Goal: Task Accomplishment & Management: Use online tool/utility

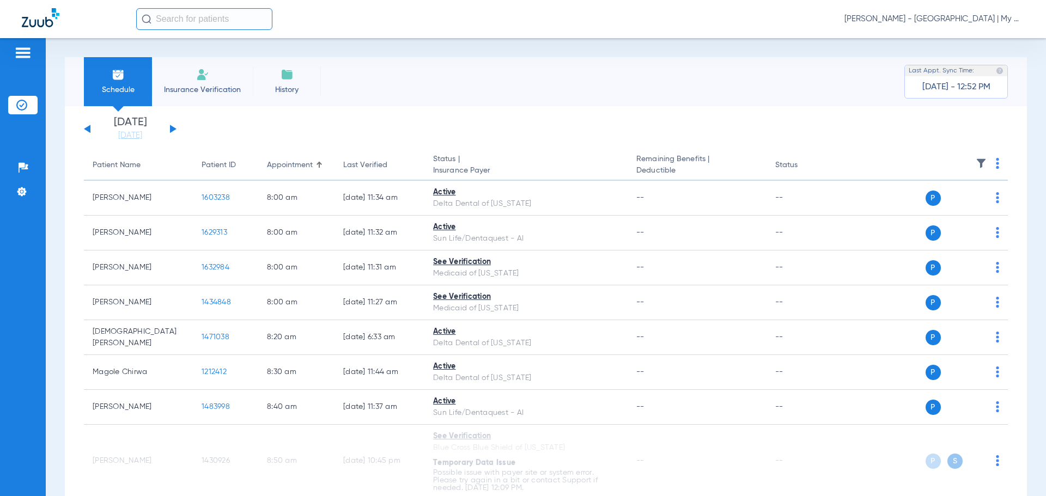
scroll to position [1431, 0]
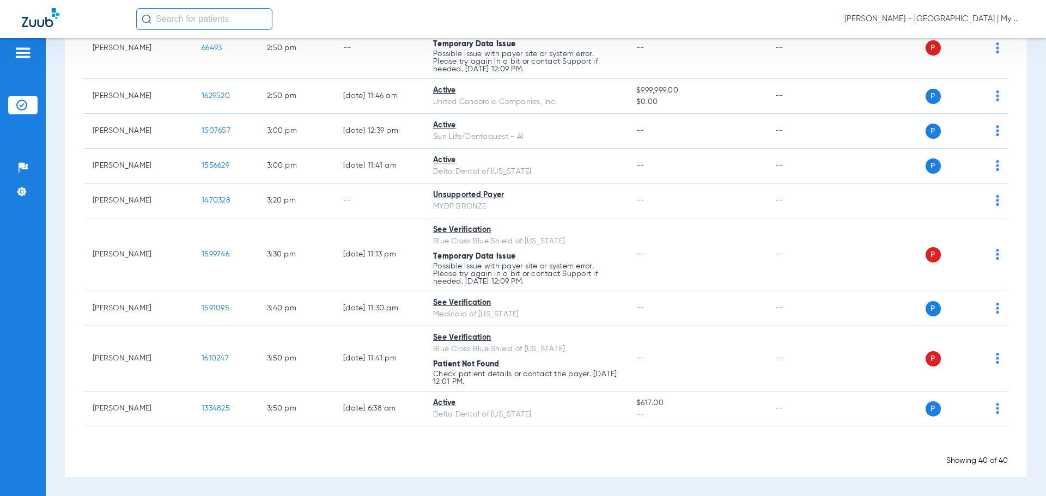
click at [979, 18] on span "[PERSON_NAME] - [GEOGRAPHIC_DATA] | My Community Dental Centers" at bounding box center [934, 19] width 180 height 11
click at [987, 38] on span "Account Selection" at bounding box center [983, 39] width 61 height 8
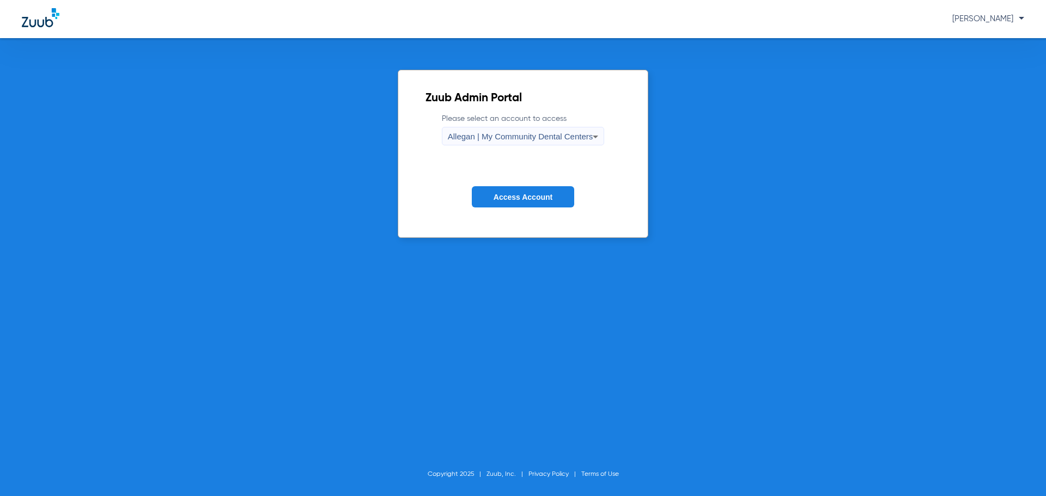
click at [543, 128] on div "Allegan | My Community Dental Centers" at bounding box center [520, 136] width 145 height 19
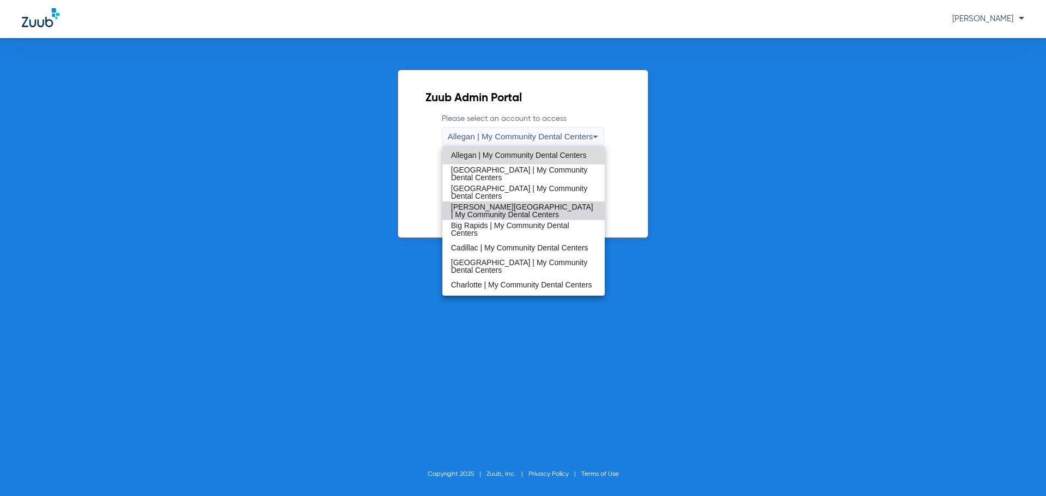
click at [524, 215] on span "[PERSON_NAME][GEOGRAPHIC_DATA] | My Community Dental Centers" at bounding box center [523, 210] width 145 height 15
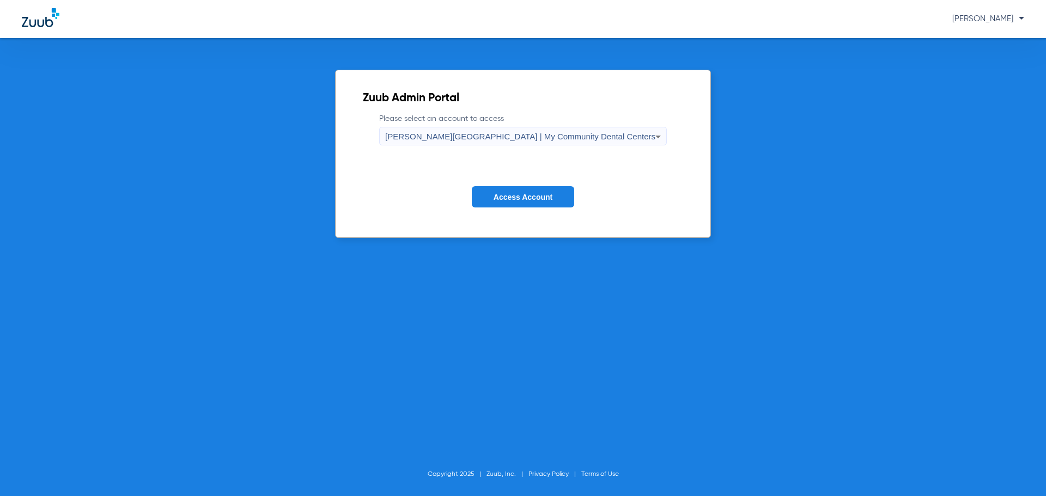
click at [524, 204] on button "Access Account" at bounding box center [523, 196] width 102 height 21
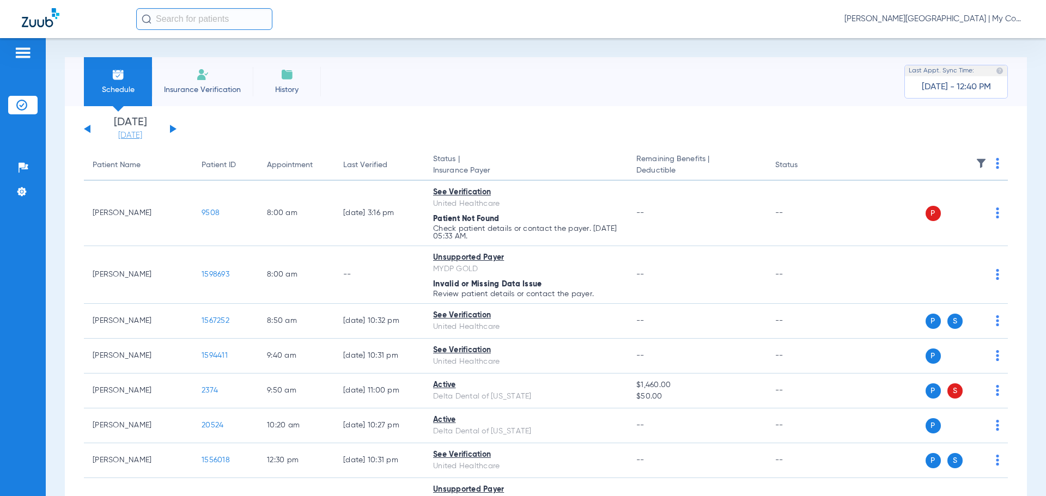
click at [127, 137] on link "[DATE]" at bounding box center [130, 135] width 65 height 11
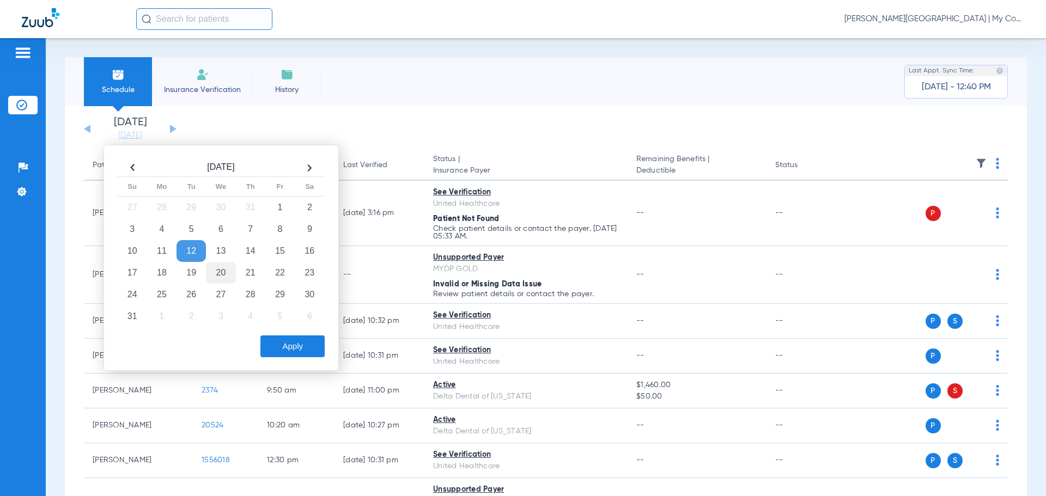
click at [222, 273] on td "20" at bounding box center [220, 273] width 29 height 22
click at [280, 341] on button "Apply" at bounding box center [292, 347] width 64 height 22
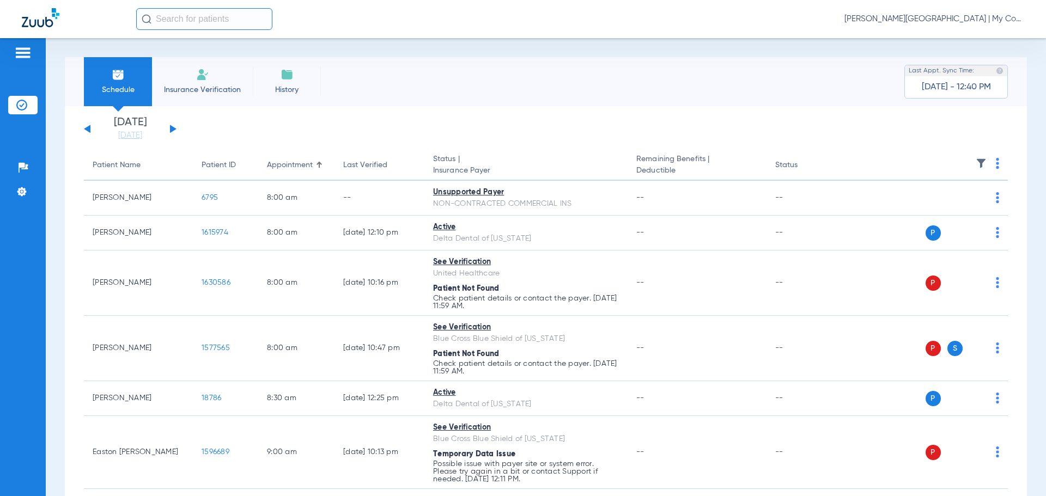
click at [969, 154] on th at bounding box center [924, 165] width 168 height 31
click at [976, 160] on img at bounding box center [981, 163] width 11 height 11
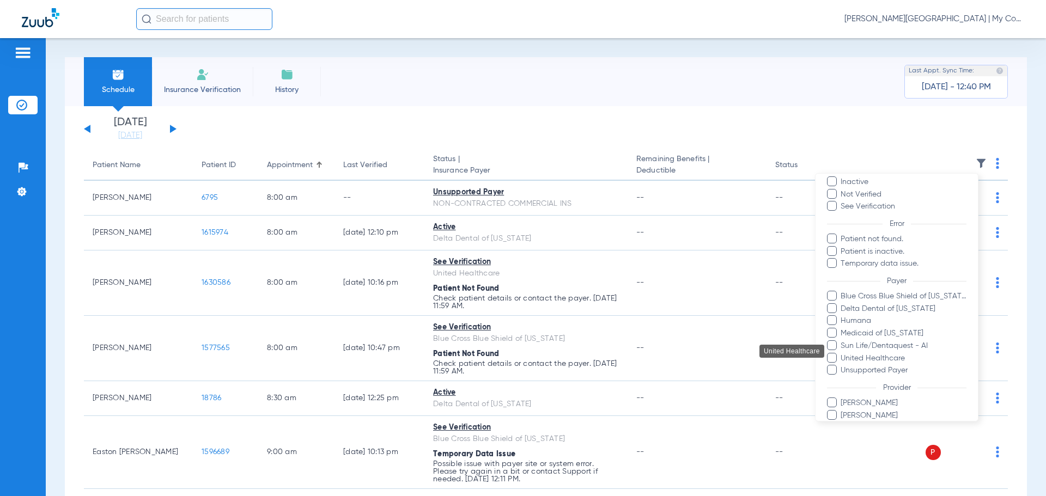
scroll to position [109, 0]
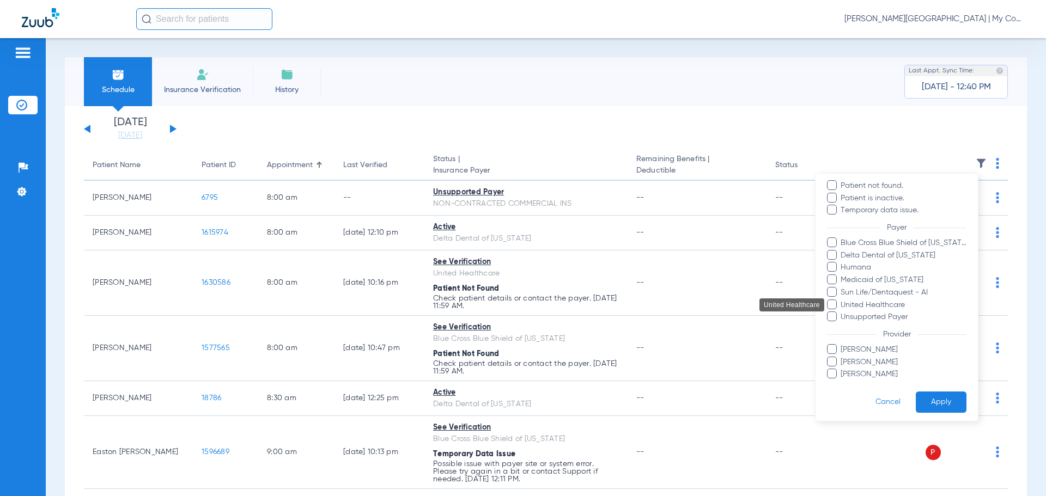
click at [872, 305] on span "United Healthcare" at bounding box center [903, 305] width 126 height 11
click at [842, 313] on input "United Healthcare" at bounding box center [842, 313] width 0 height 0
click at [926, 399] on button "Apply" at bounding box center [941, 402] width 51 height 21
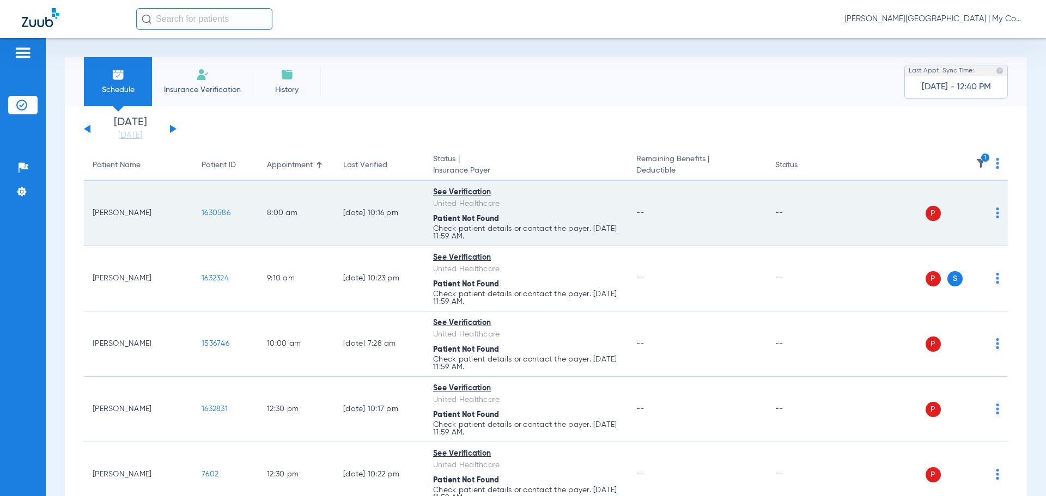
click at [987, 217] on div "P S" at bounding box center [920, 213] width 160 height 15
click at [992, 217] on td "P S" at bounding box center [924, 213] width 168 height 65
click at [996, 216] on img at bounding box center [997, 213] width 3 height 11
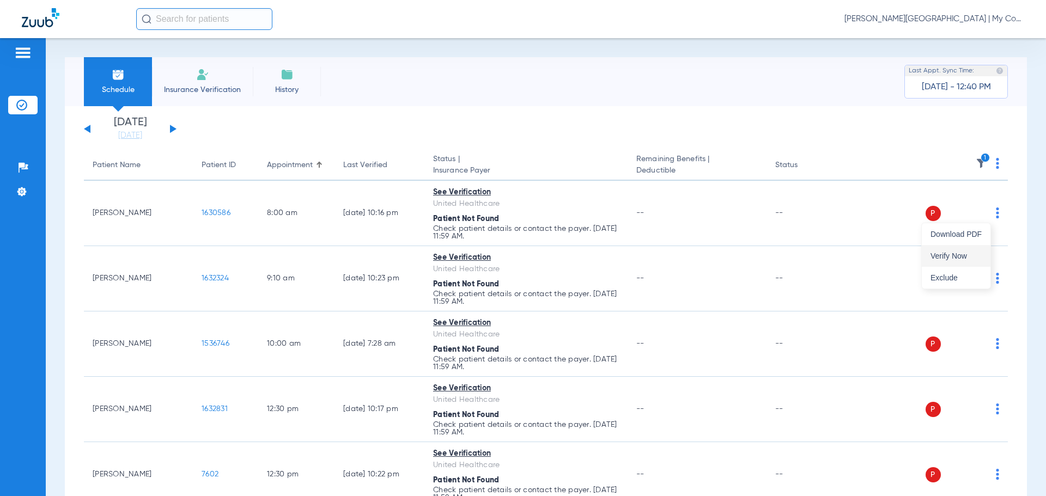
click at [976, 260] on button "Verify Now" at bounding box center [956, 256] width 69 height 22
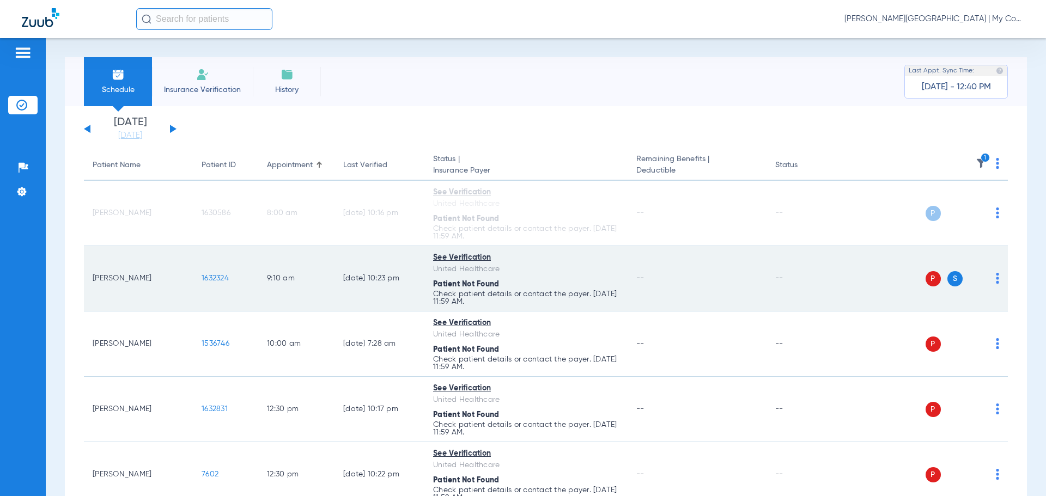
click at [996, 282] on img at bounding box center [997, 278] width 3 height 11
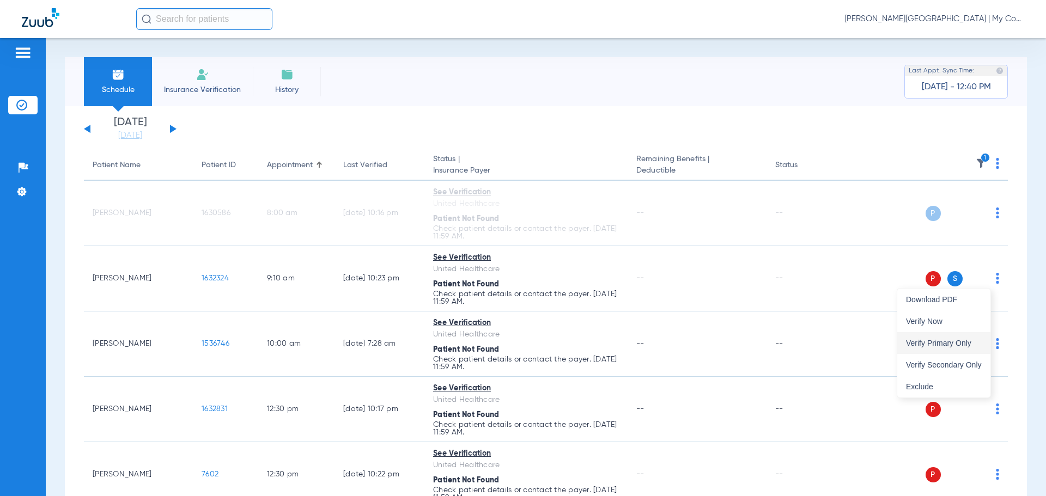
click at [968, 338] on button "Verify Primary Only" at bounding box center [943, 343] width 93 height 22
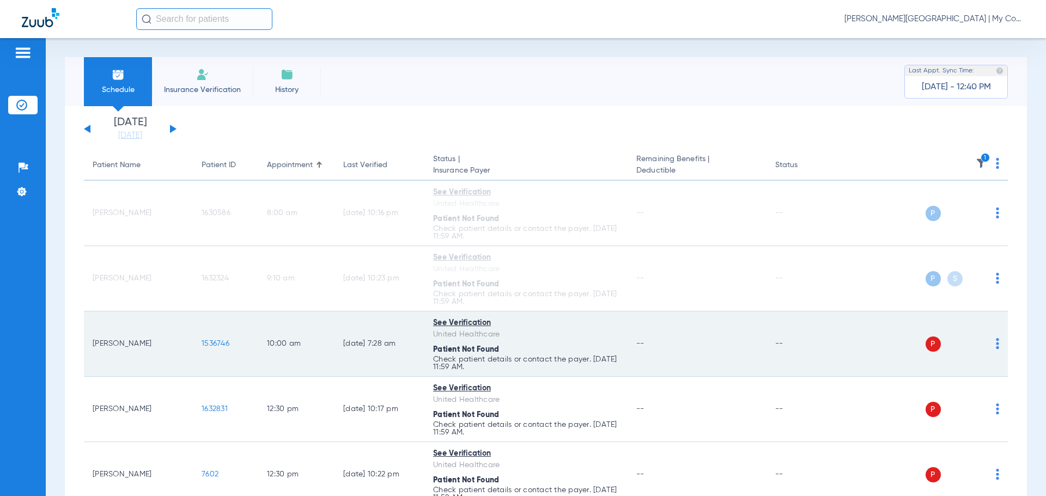
click at [996, 347] on img at bounding box center [997, 343] width 3 height 11
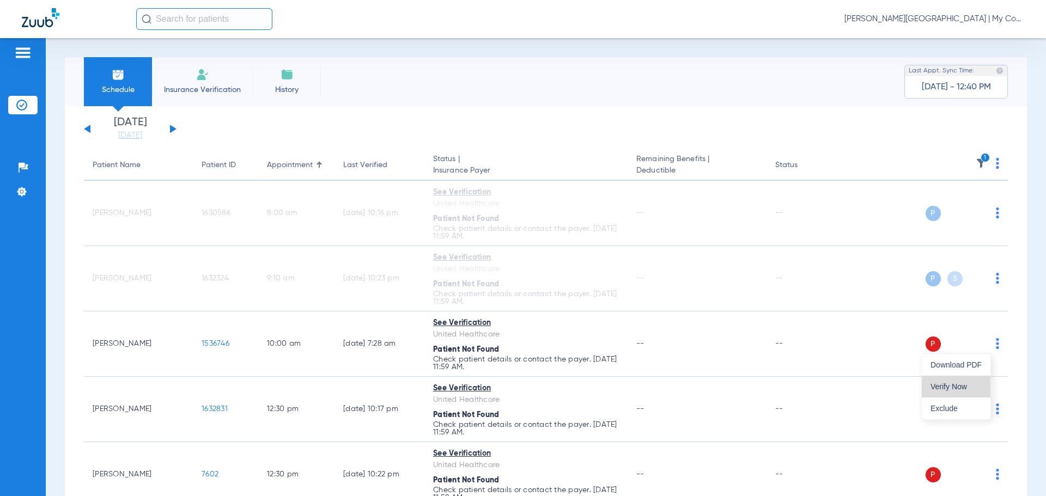
click at [966, 381] on button "Verify Now" at bounding box center [956, 387] width 69 height 22
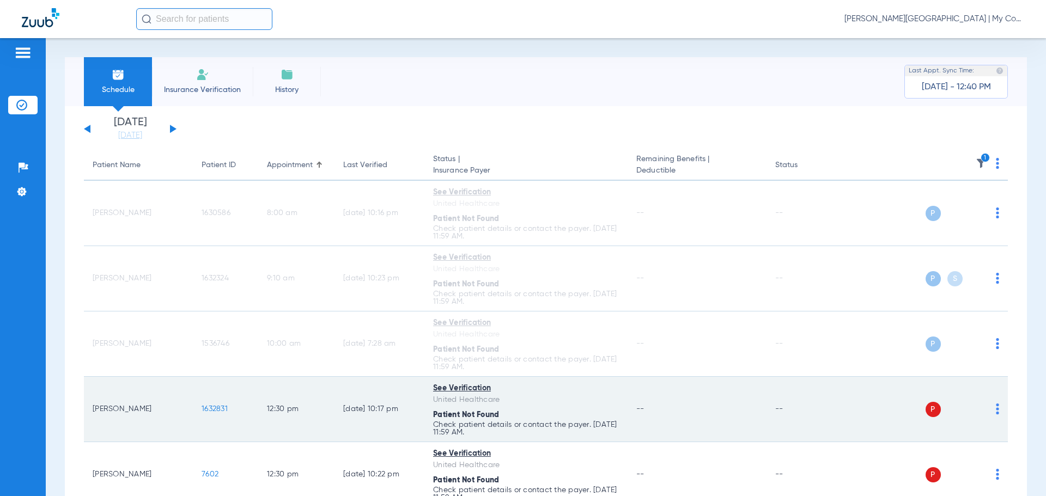
click at [996, 410] on img at bounding box center [997, 409] width 3 height 11
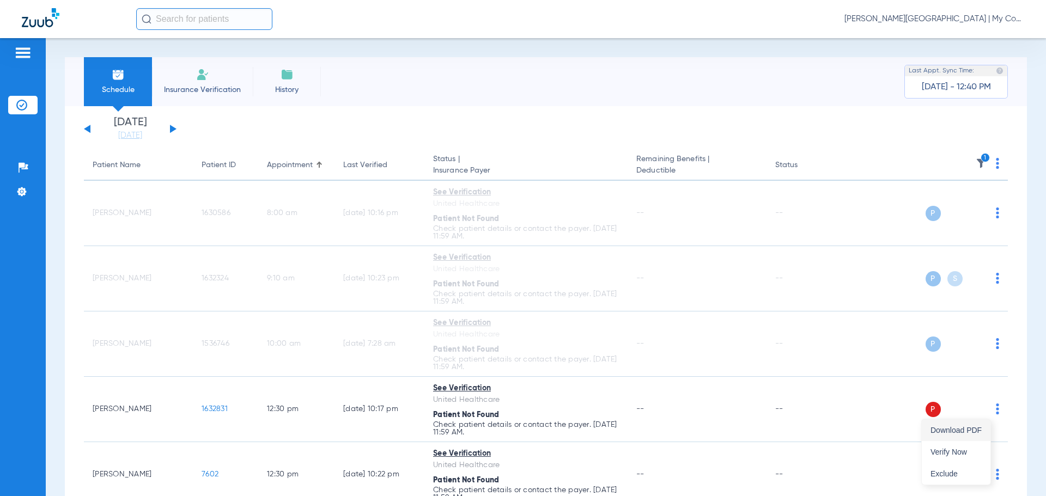
click at [955, 438] on button "Download PDF" at bounding box center [956, 431] width 69 height 22
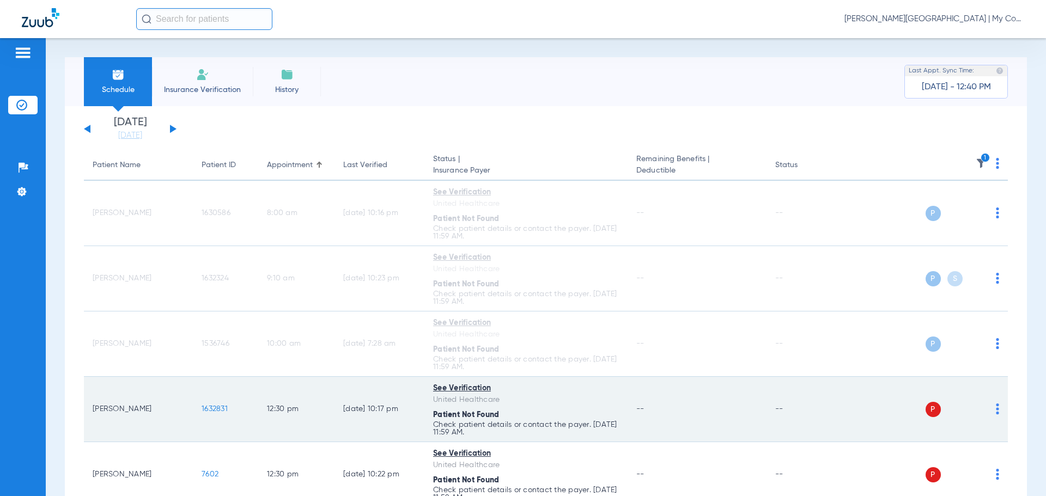
click at [996, 410] on img at bounding box center [997, 409] width 3 height 11
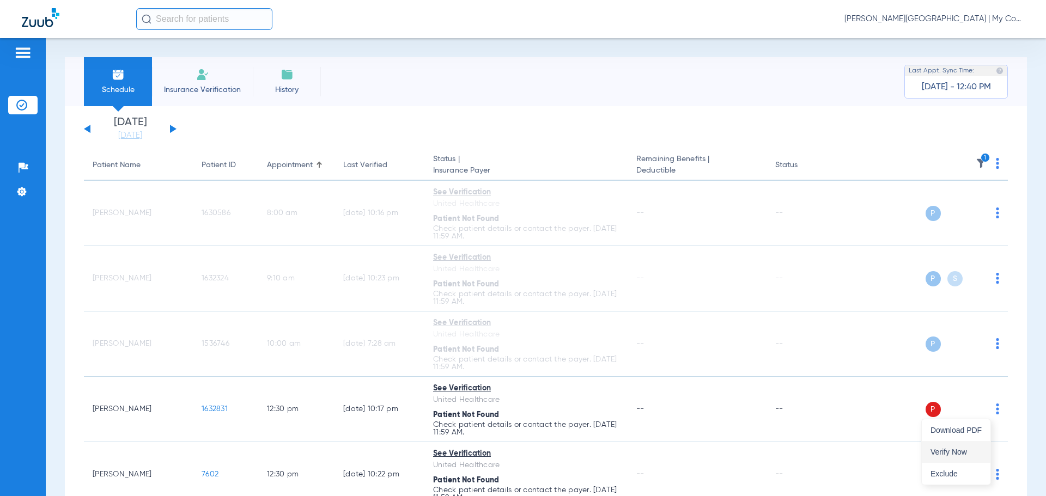
click at [977, 452] on span "Verify Now" at bounding box center [956, 452] width 51 height 8
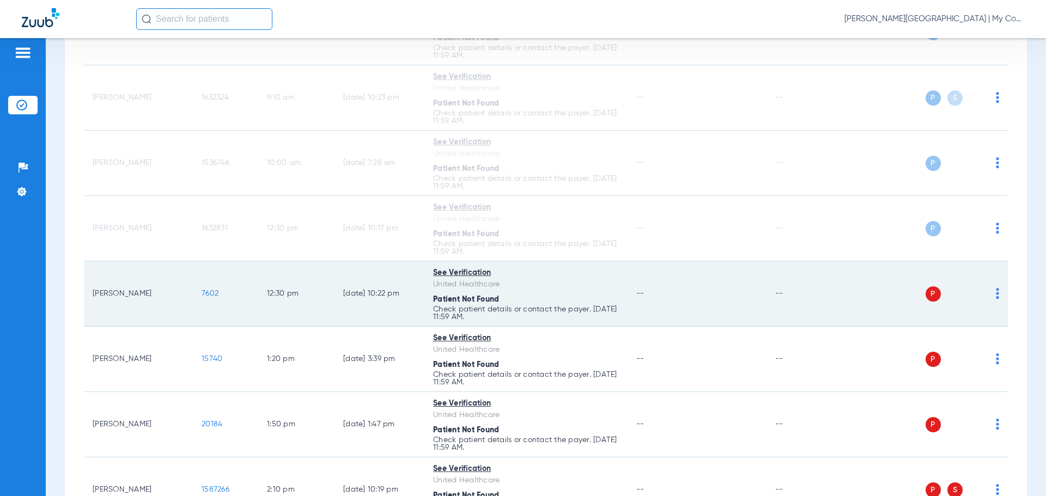
scroll to position [218, 0]
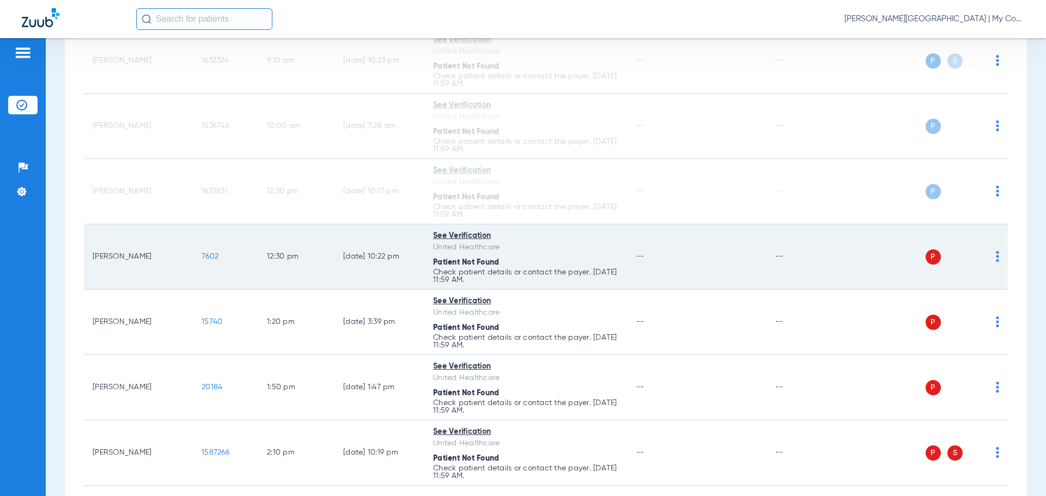
click at [996, 259] on img at bounding box center [997, 256] width 3 height 11
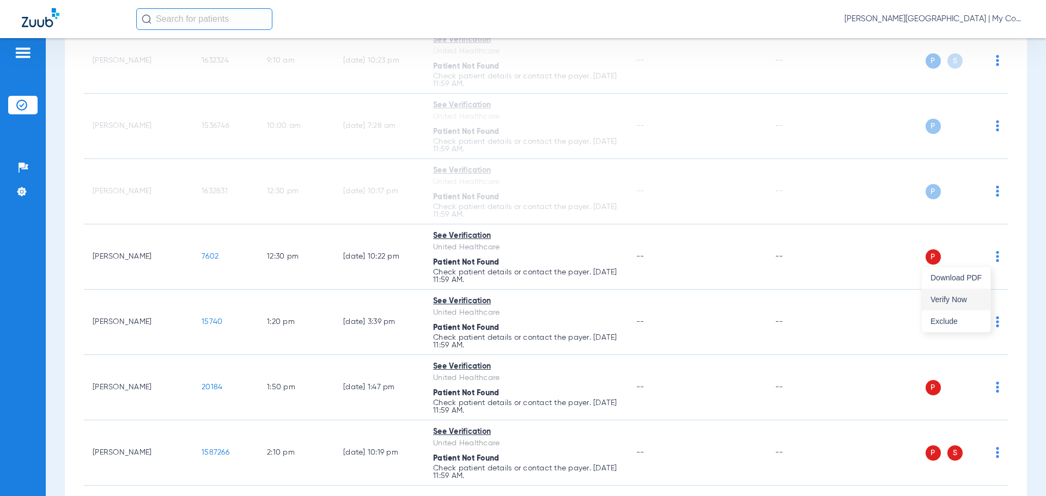
click at [964, 300] on span "Verify Now" at bounding box center [956, 300] width 51 height 8
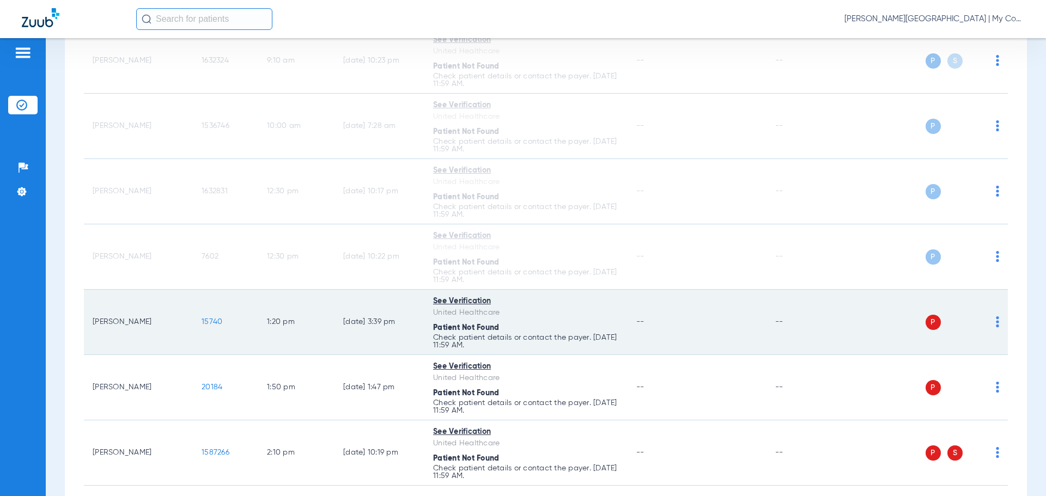
click at [996, 323] on img at bounding box center [997, 322] width 3 height 11
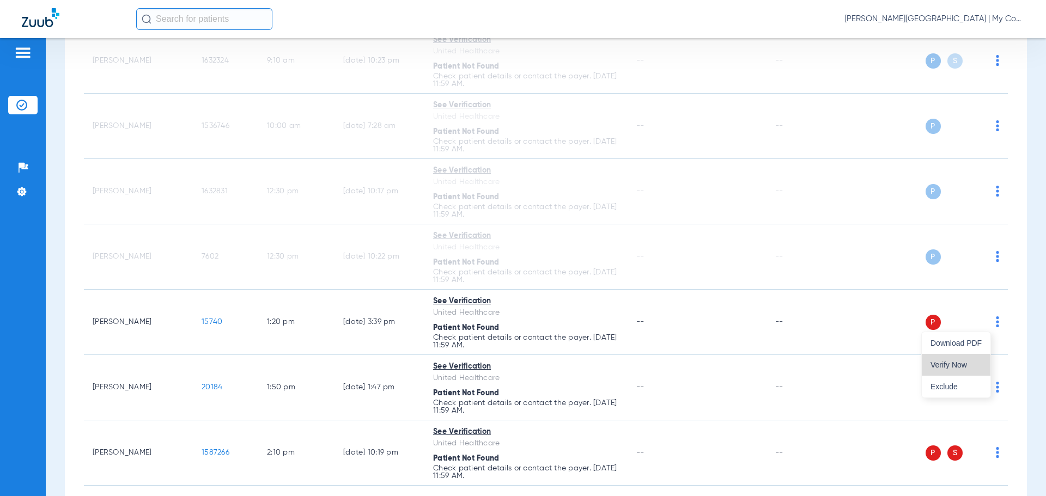
click at [959, 367] on span "Verify Now" at bounding box center [956, 365] width 51 height 8
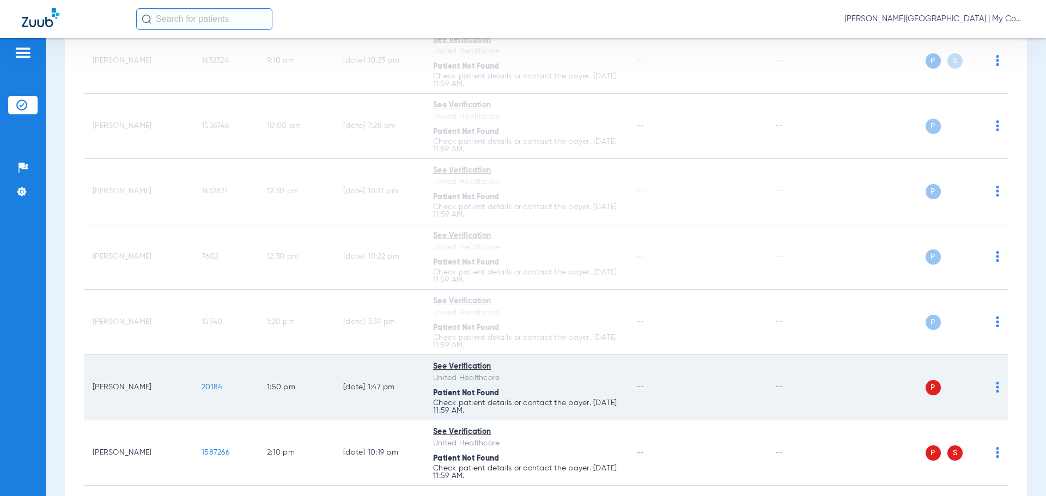
click at [987, 390] on div "P S" at bounding box center [920, 387] width 160 height 15
click at [996, 390] on img at bounding box center [997, 387] width 3 height 11
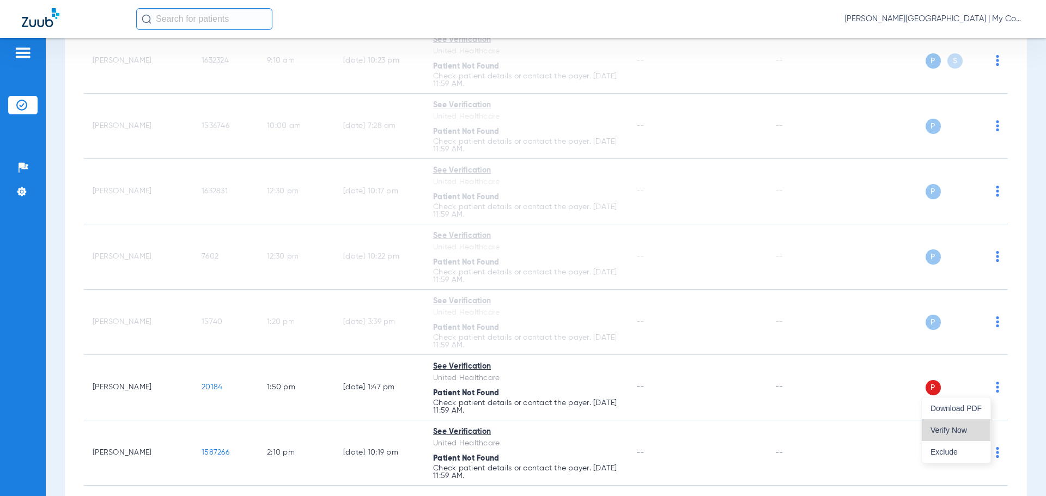
click at [964, 424] on button "Verify Now" at bounding box center [956, 431] width 69 height 22
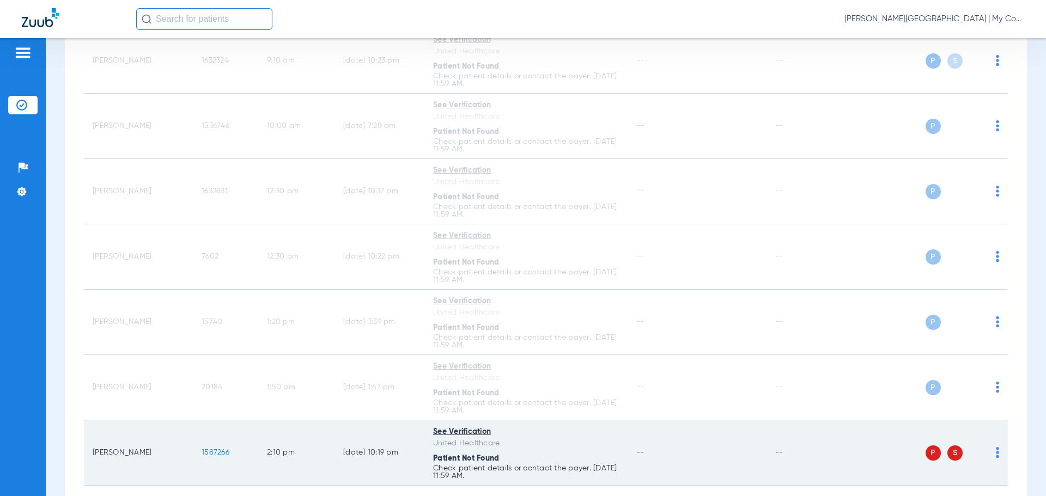
click at [996, 452] on img at bounding box center [997, 452] width 3 height 11
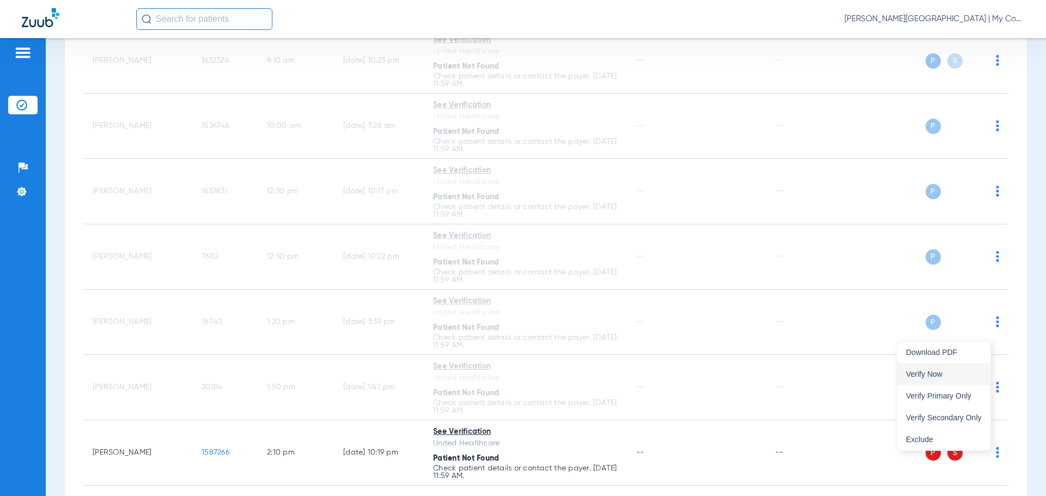
click at [928, 373] on span "Verify Now" at bounding box center [944, 374] width 76 height 8
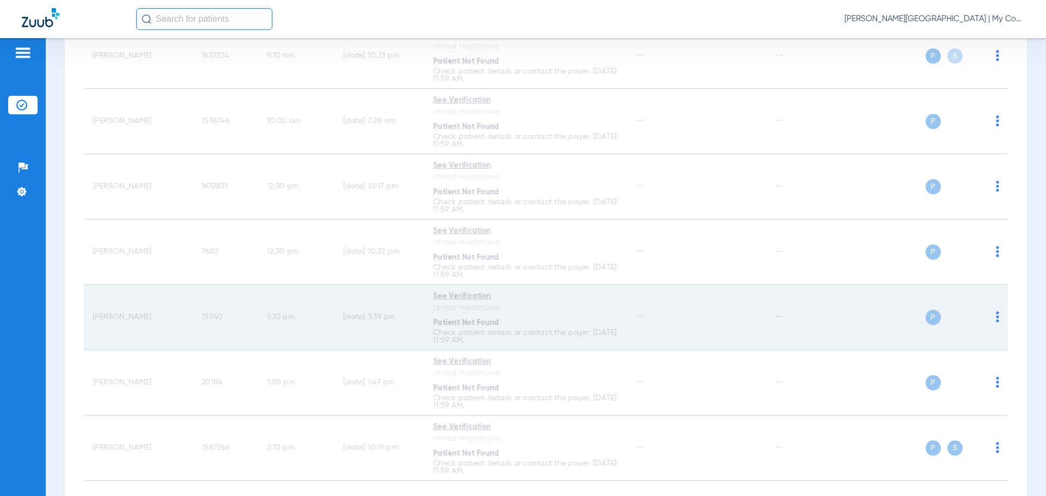
scroll to position [168, 0]
